Goal: Task Accomplishment & Management: Use online tool/utility

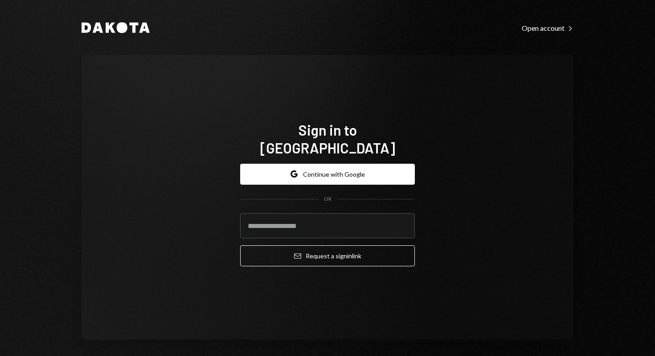
type input "**********"
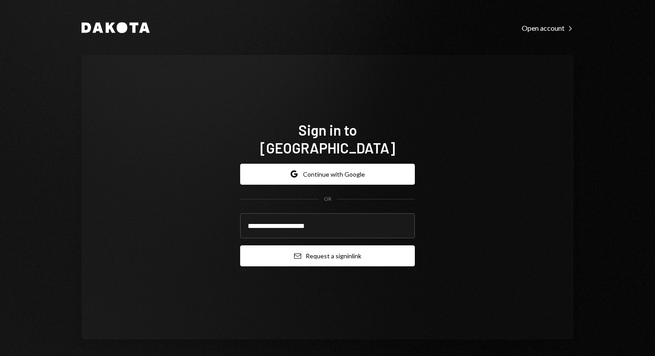
click at [330, 246] on button "Email Request a sign in link" at bounding box center [327, 255] width 175 height 21
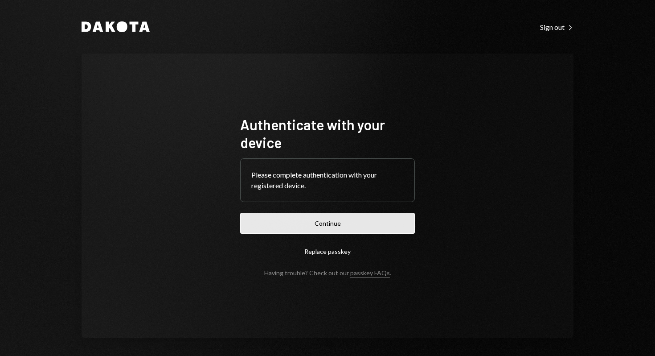
click at [336, 232] on button "Continue" at bounding box center [327, 223] width 175 height 21
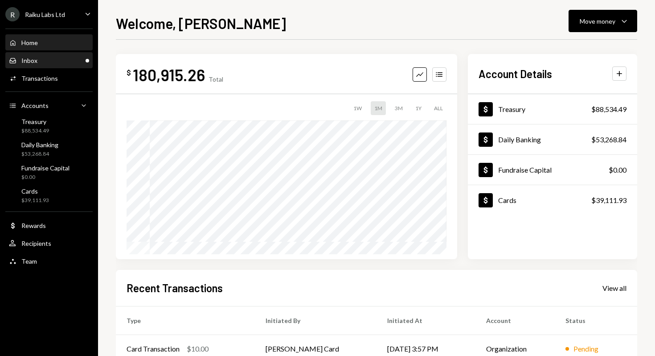
click at [58, 56] on div "Inbox Inbox" at bounding box center [49, 60] width 80 height 15
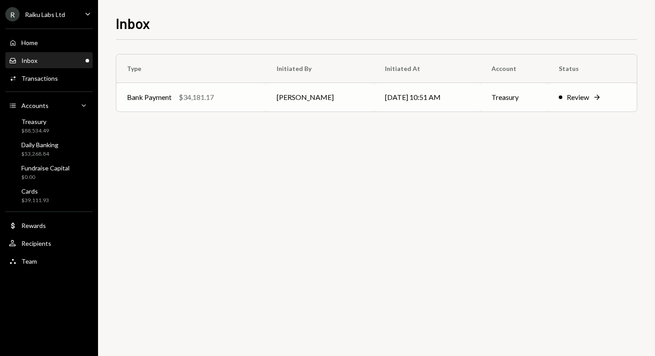
click at [334, 92] on td "Anthony Pieri" at bounding box center [320, 97] width 108 height 29
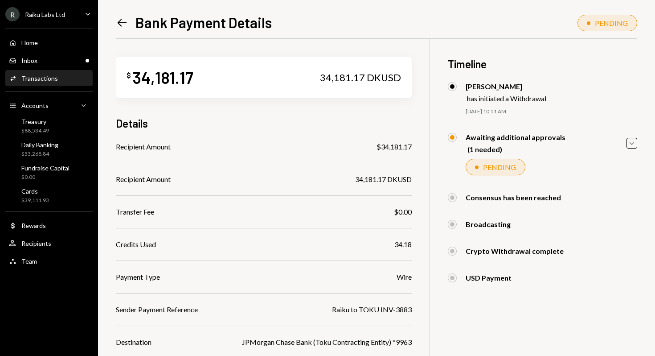
scroll to position [135, 0]
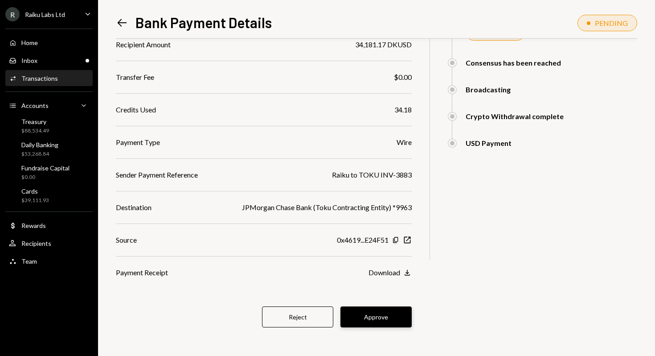
click at [373, 316] on button "Approve" at bounding box center [376, 316] width 71 height 21
